Goal: Transaction & Acquisition: Purchase product/service

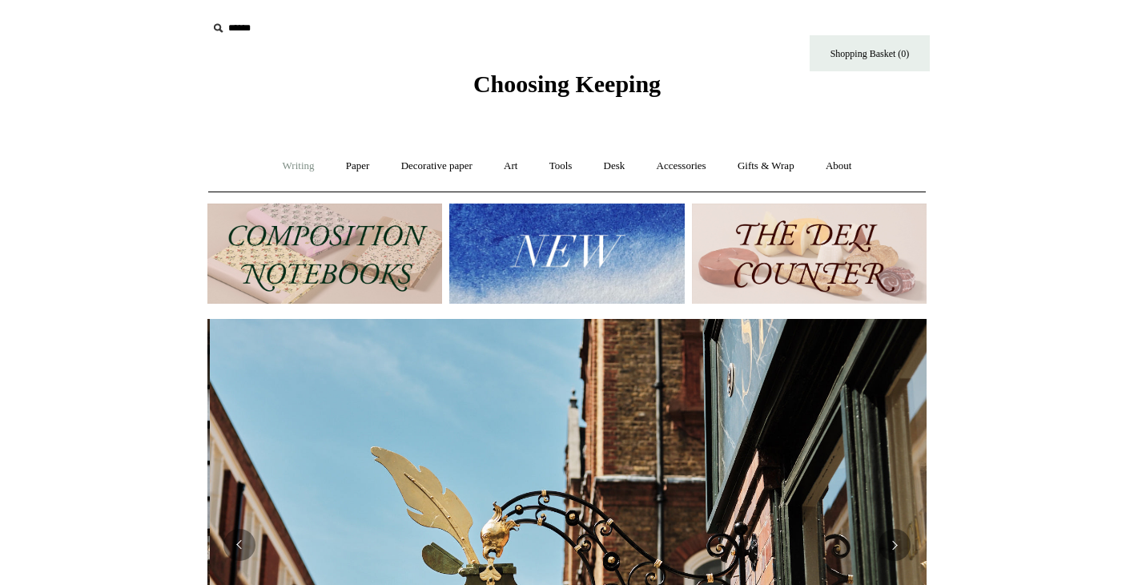
scroll to position [0, 719]
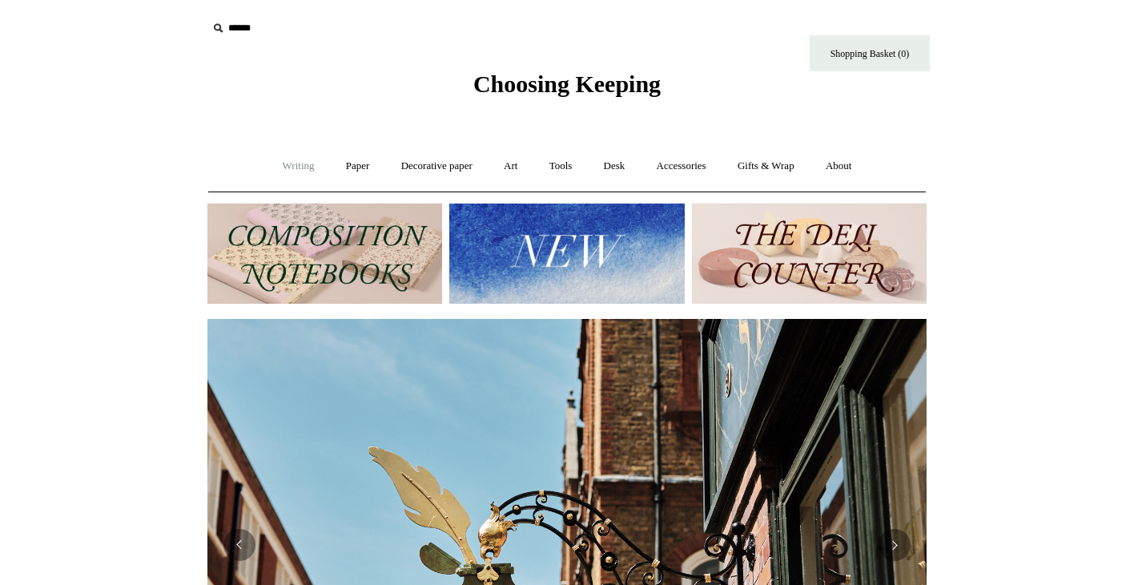
click at [282, 164] on link "Writing +" at bounding box center [298, 166] width 61 height 42
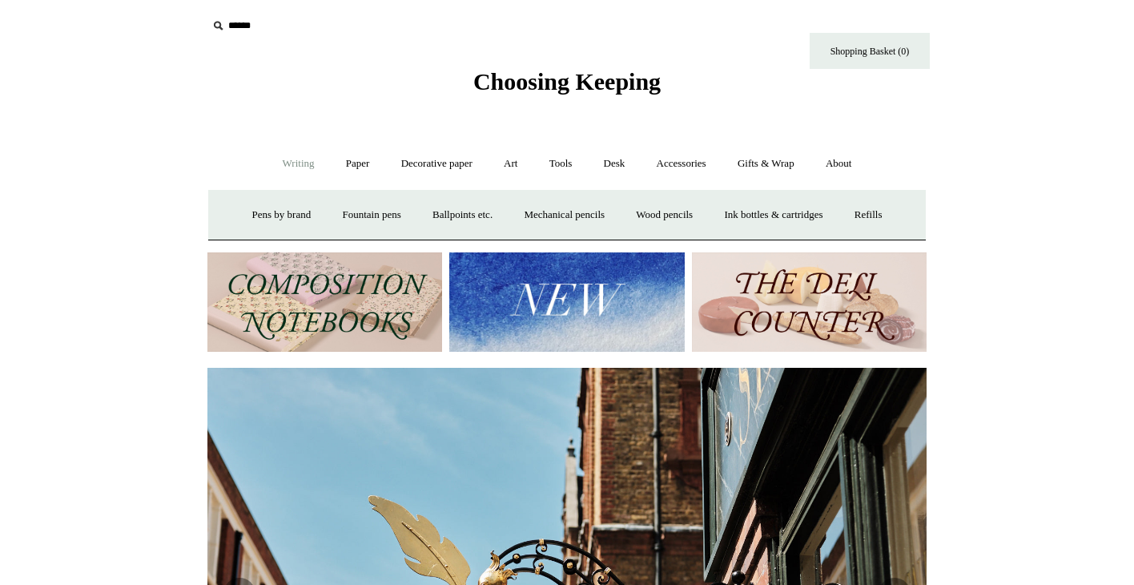
scroll to position [2, 0]
click at [687, 167] on link "Accessories +" at bounding box center [681, 164] width 78 height 42
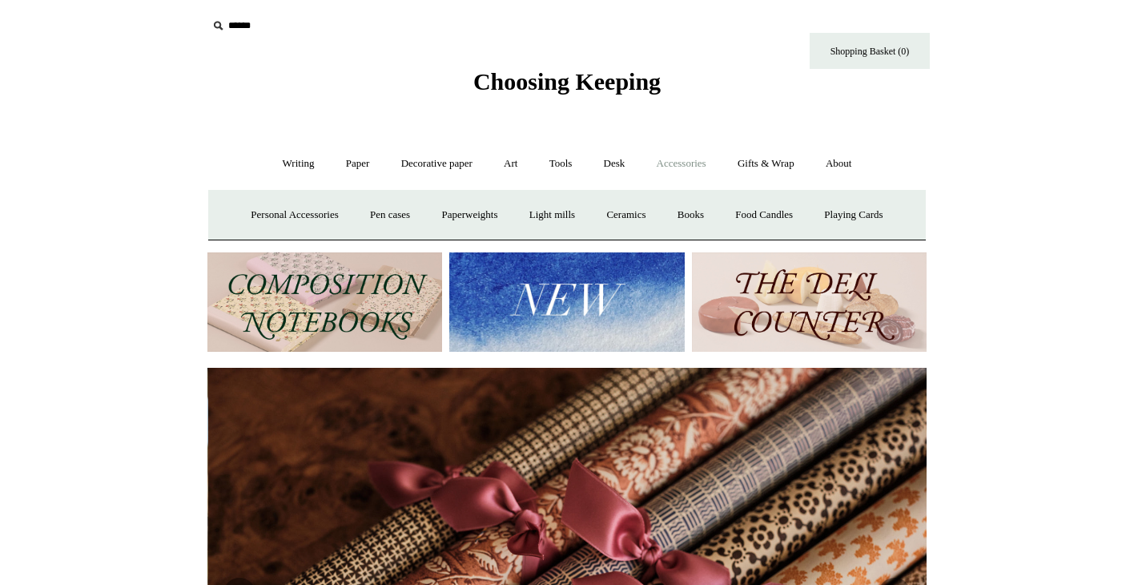
scroll to position [0, 1439]
click at [618, 164] on link "Desk +" at bounding box center [615, 164] width 50 height 42
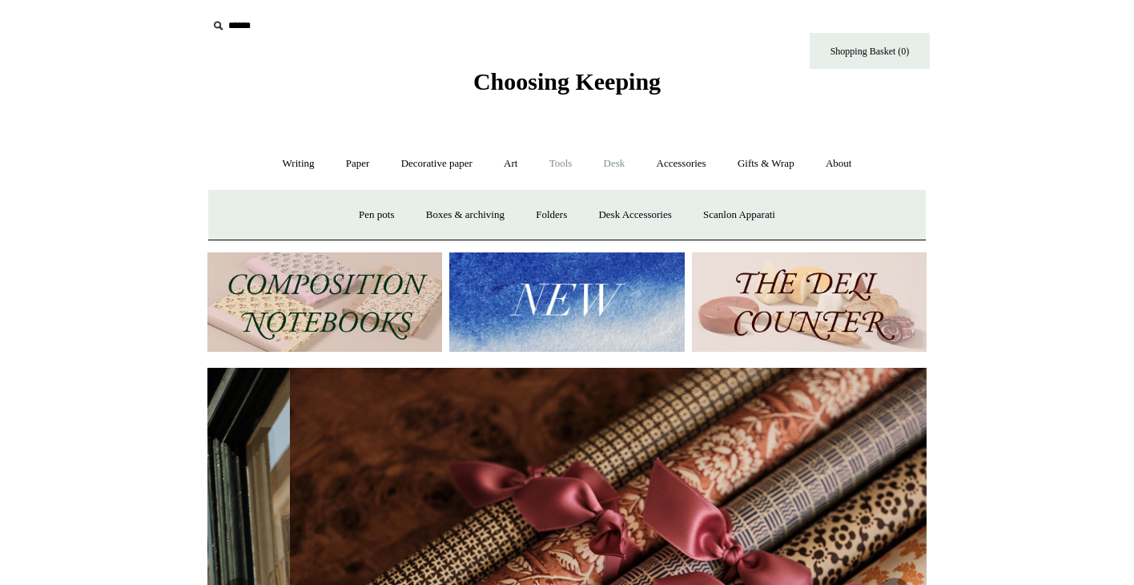
click at [564, 166] on link "Tools +" at bounding box center [561, 164] width 52 height 42
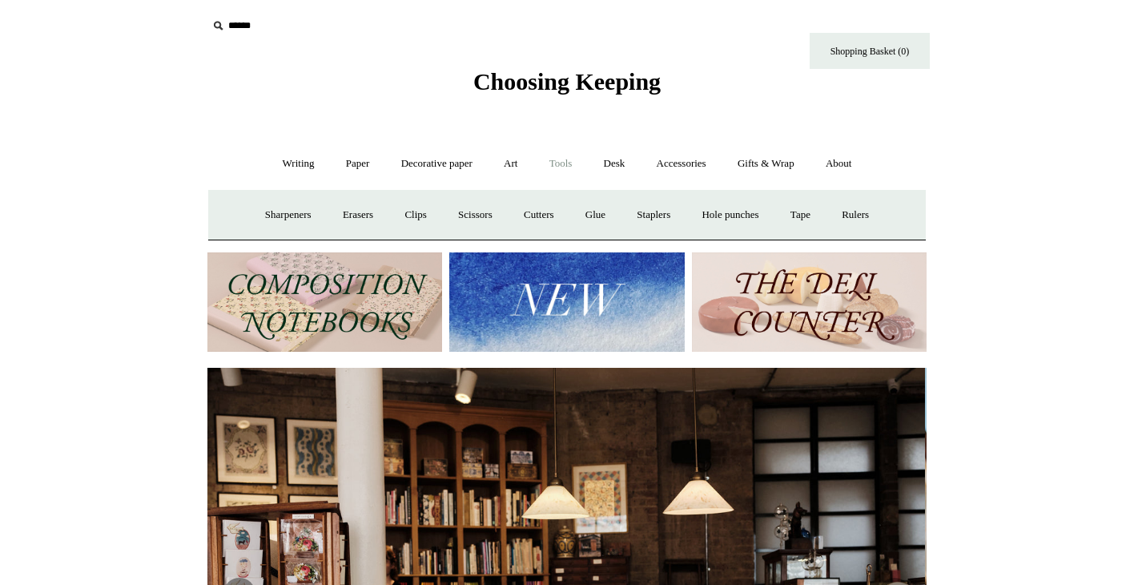
scroll to position [0, 0]
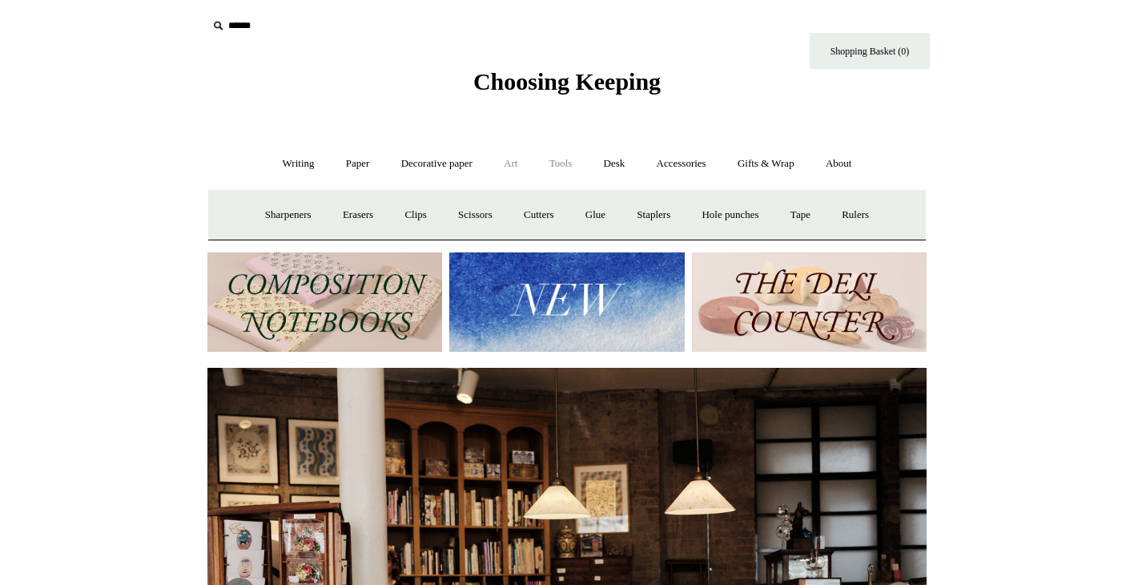
click at [510, 167] on link "Art +" at bounding box center [510, 164] width 42 height 42
click at [443, 165] on link "Decorative paper +" at bounding box center [437, 164] width 100 height 42
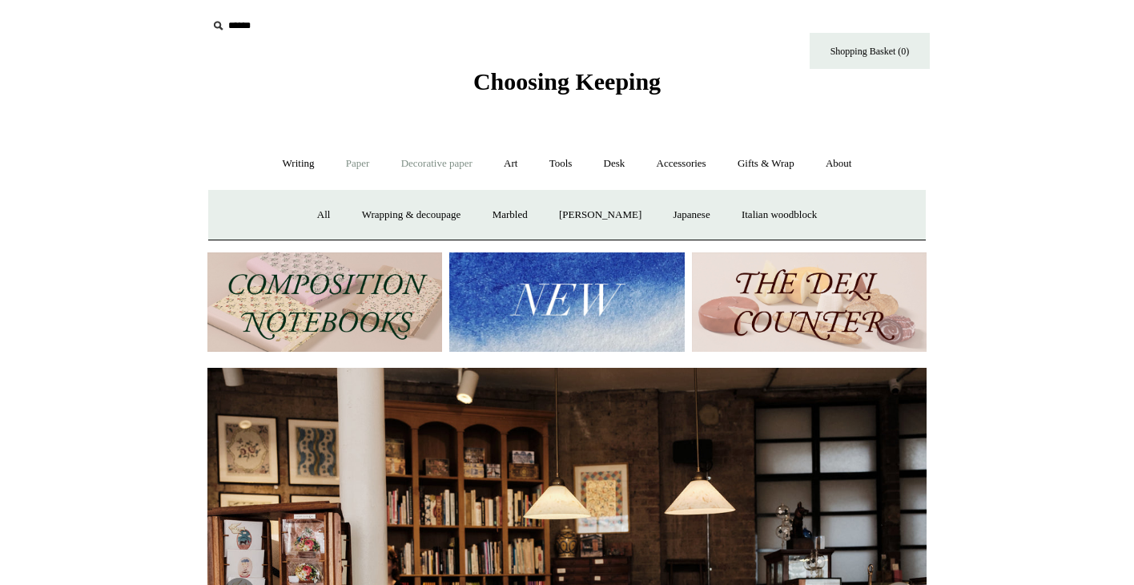
click at [352, 160] on link "Paper +" at bounding box center [358, 164] width 53 height 42
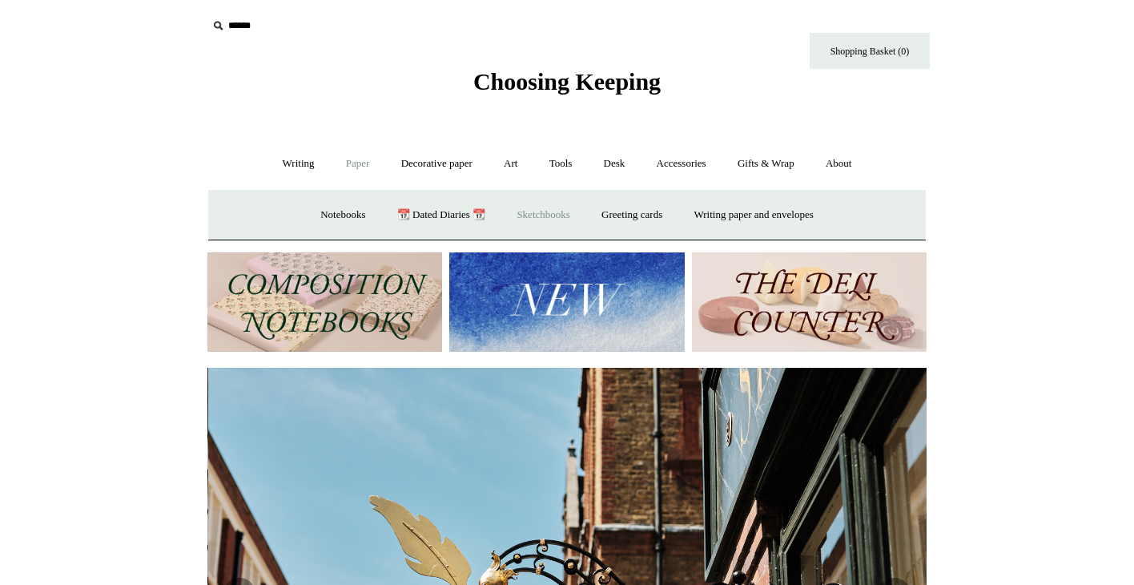
scroll to position [0, 719]
click at [337, 211] on link "Notebooks +" at bounding box center [343, 215] width 74 height 42
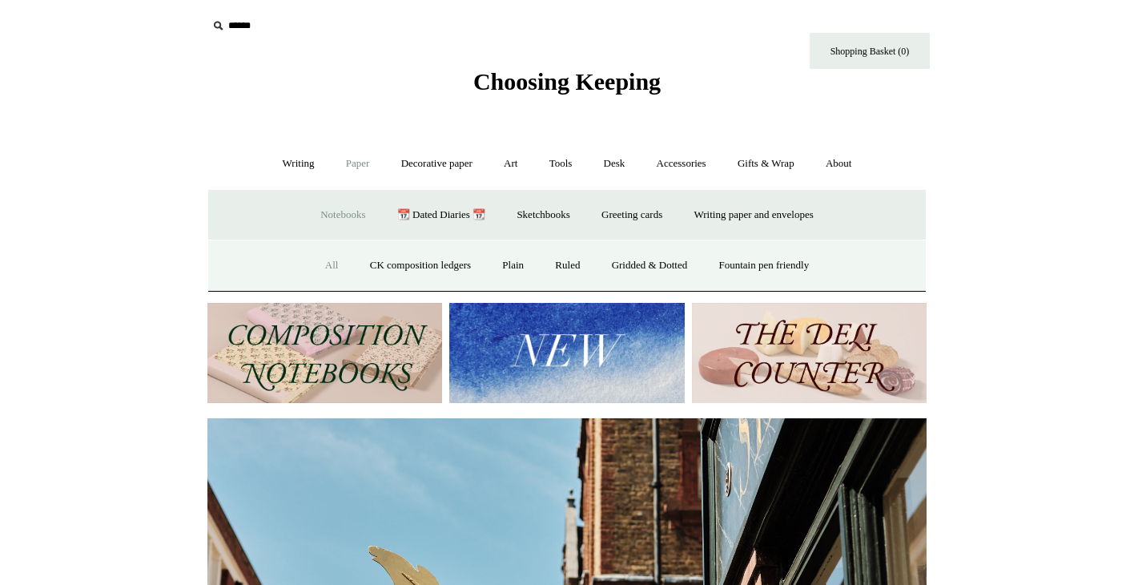
click at [323, 265] on link "All" at bounding box center [332, 265] width 42 height 42
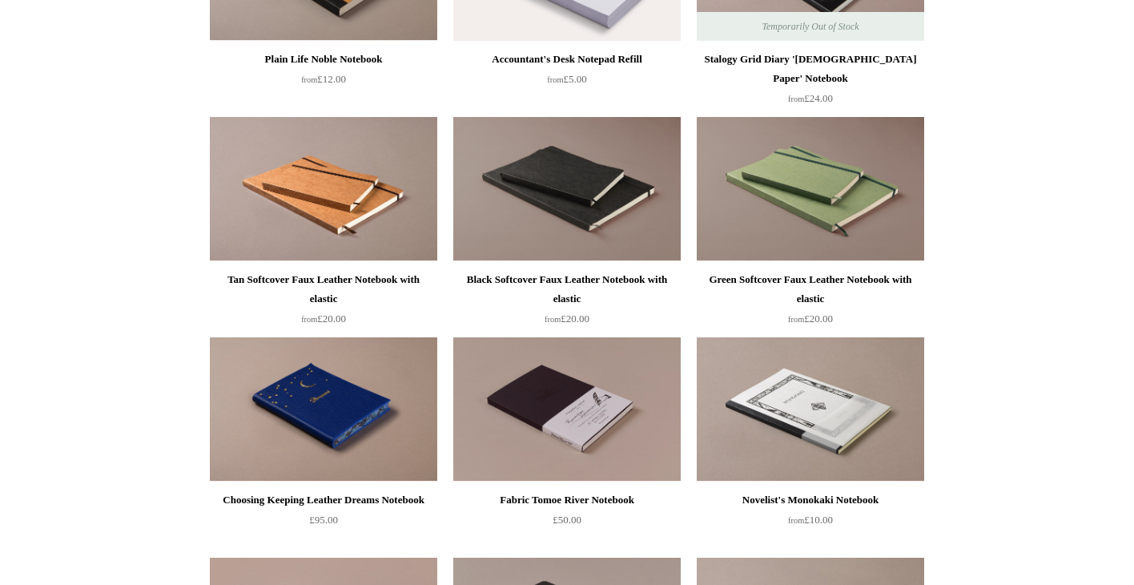
scroll to position [3838, 0]
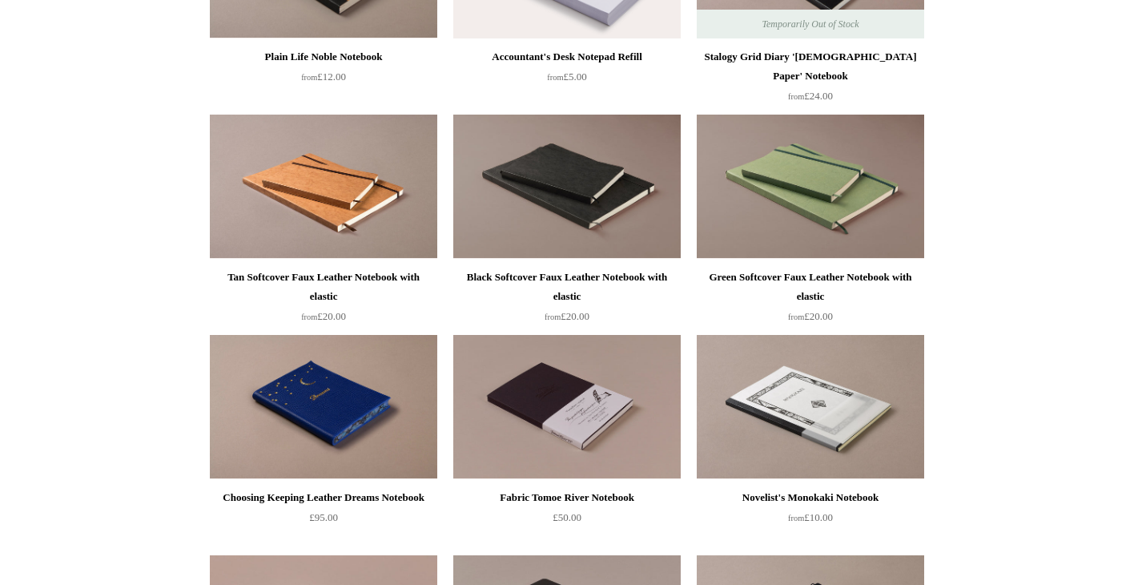
click at [346, 437] on img at bounding box center [323, 407] width 227 height 144
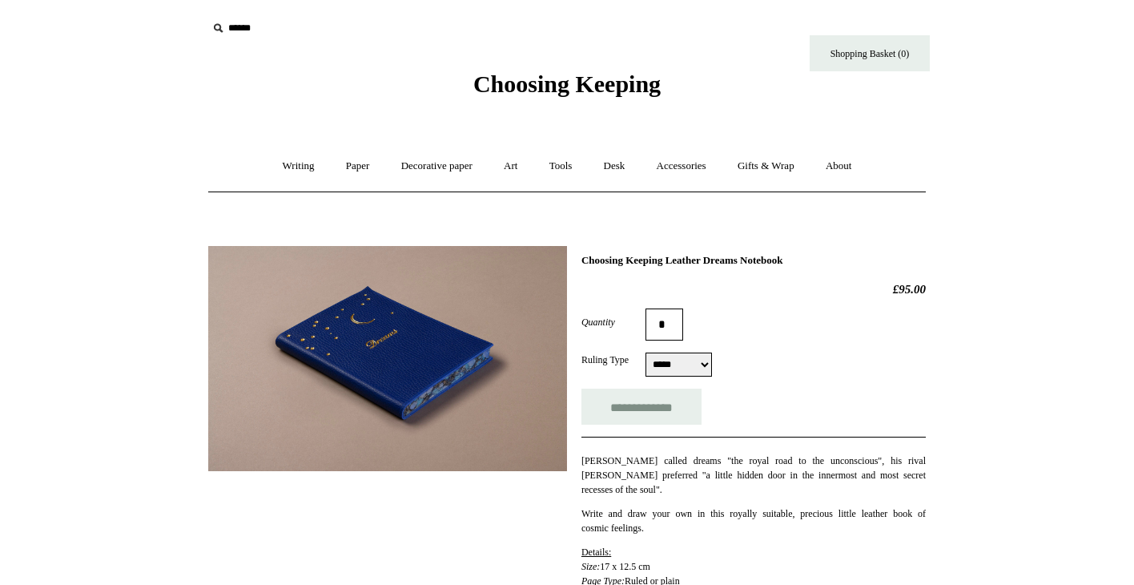
click at [682, 364] on select "**********" at bounding box center [679, 364] width 66 height 24
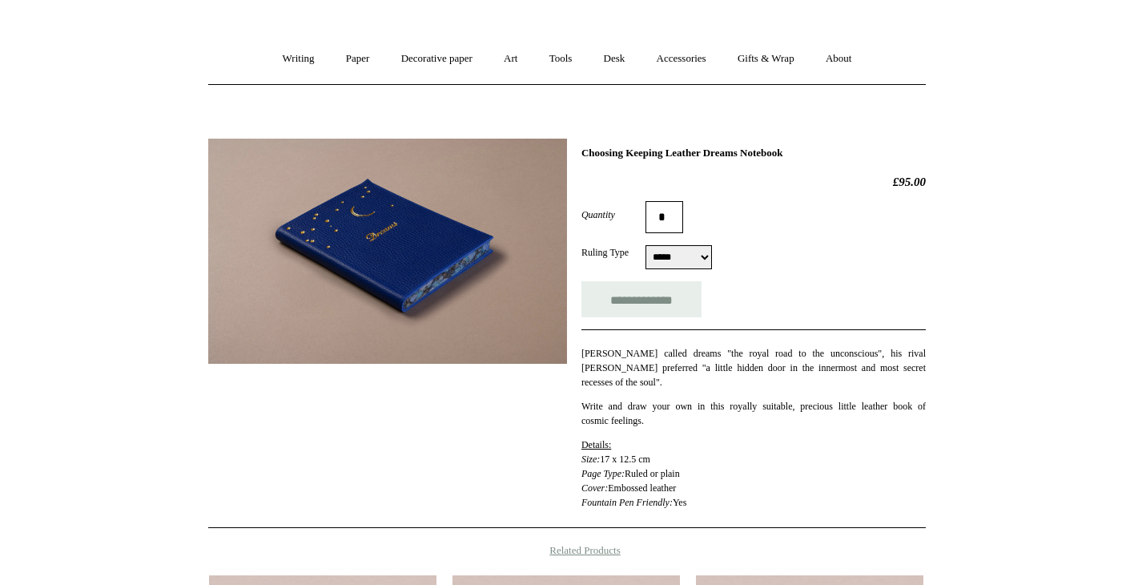
scroll to position [103, 0]
